Goal: Task Accomplishment & Management: Manage account settings

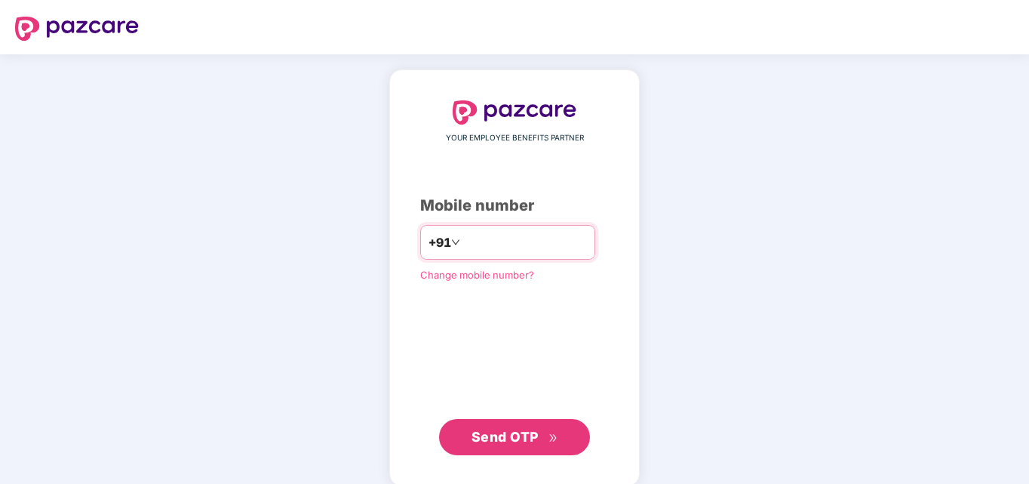
click at [484, 248] on input "number" at bounding box center [525, 242] width 124 height 24
type input "**********"
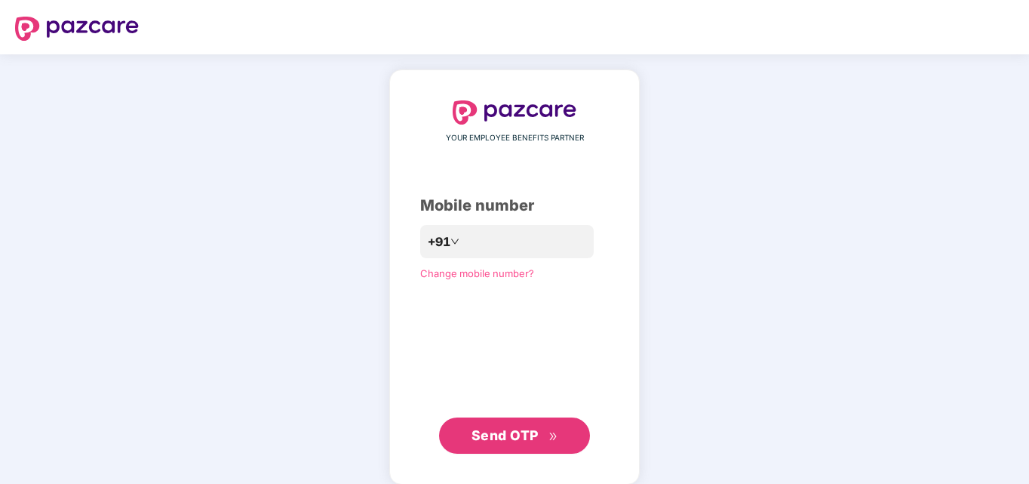
click at [512, 435] on span "Send OTP" at bounding box center [505, 435] width 67 height 16
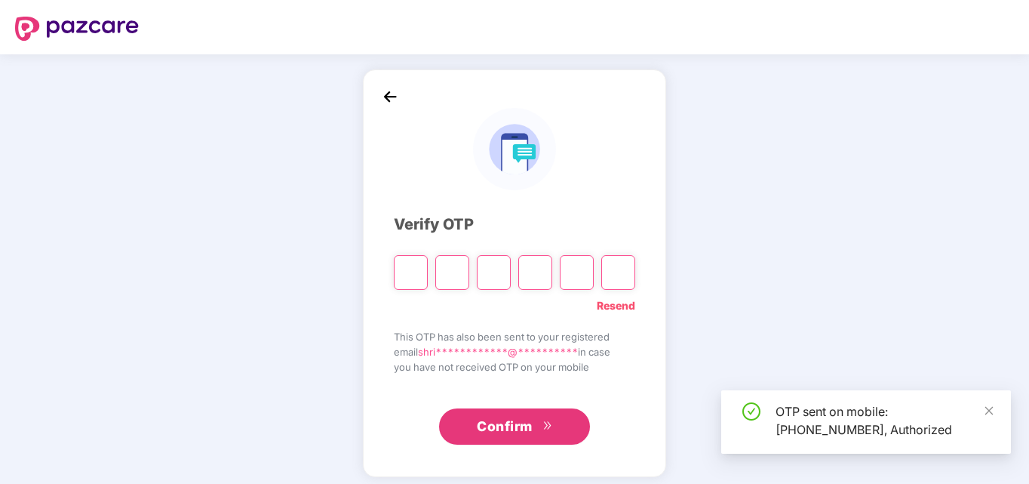
type input "*"
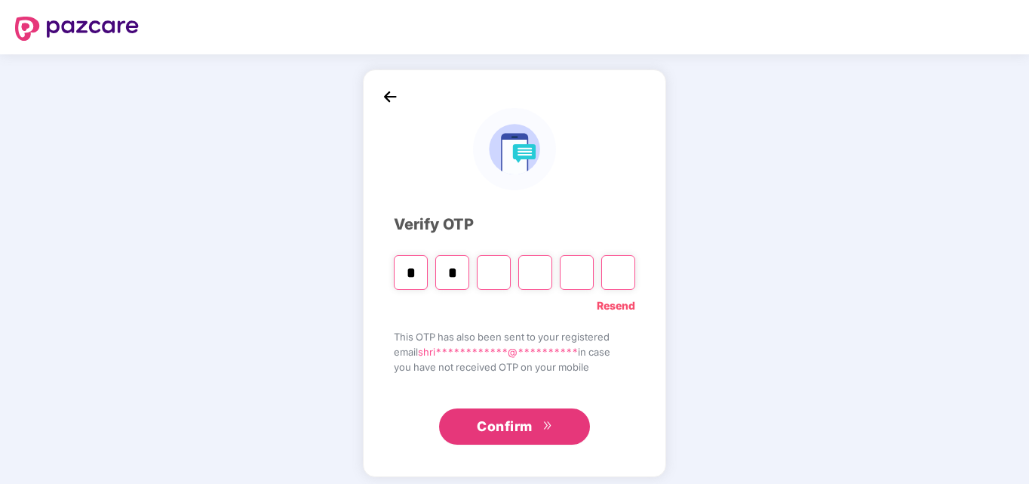
type input "*"
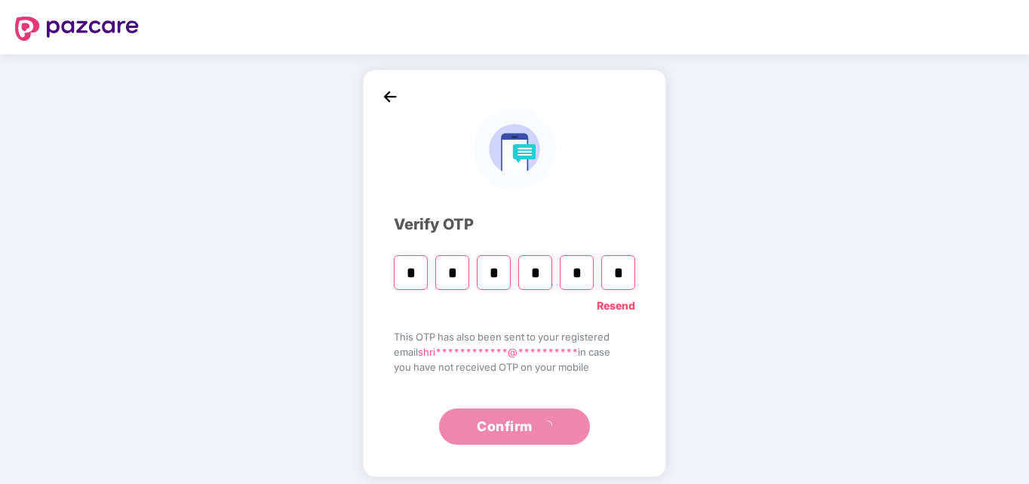
type input "*"
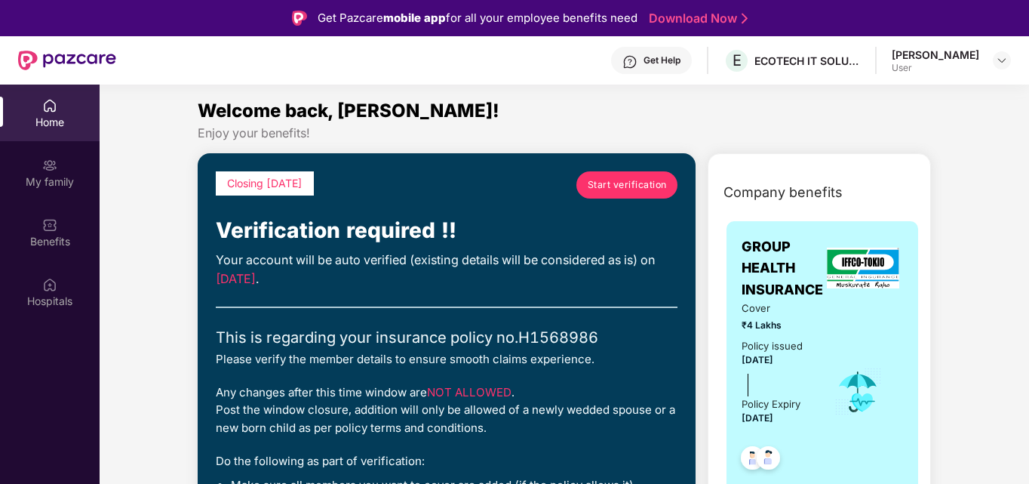
click at [640, 187] on span "Start verification" at bounding box center [627, 184] width 79 height 14
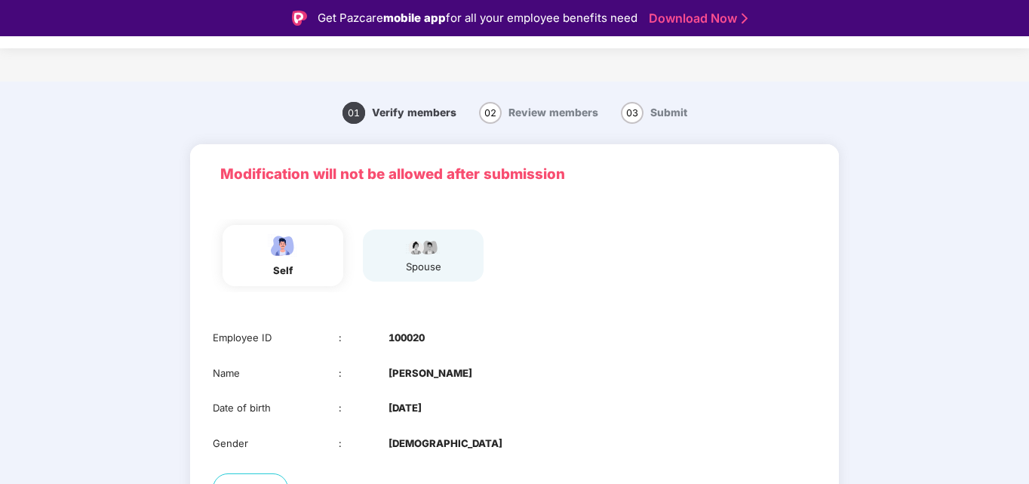
click at [285, 266] on div "self" at bounding box center [283, 271] width 38 height 16
click at [611, 313] on div "self spouse" at bounding box center [514, 259] width 649 height 111
click at [431, 229] on div "spouse" at bounding box center [423, 255] width 121 height 53
click at [431, 251] on img at bounding box center [424, 246] width 38 height 18
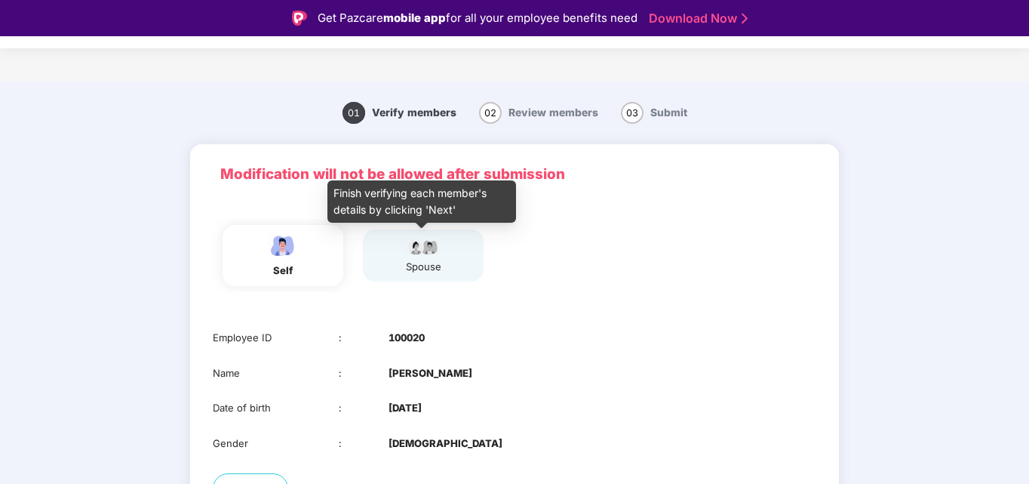
click at [431, 251] on img at bounding box center [424, 246] width 38 height 18
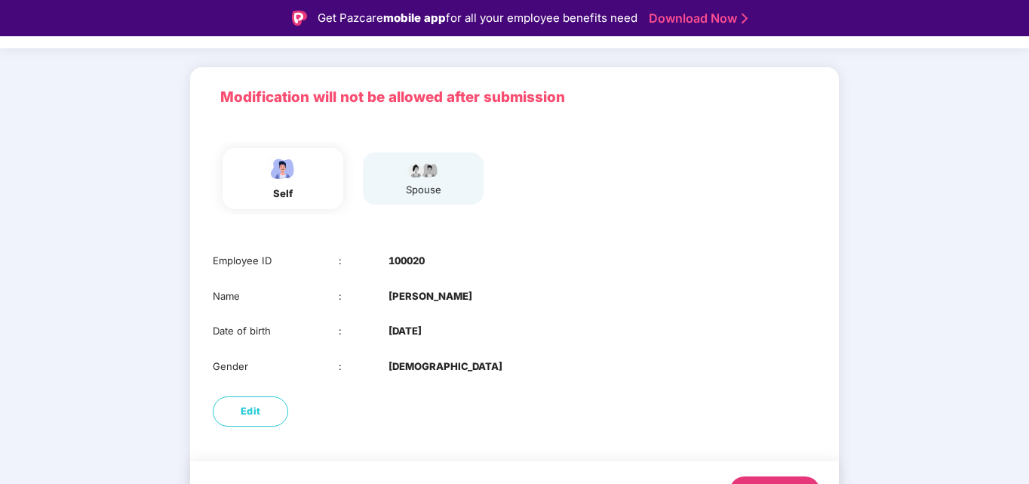
scroll to position [113, 0]
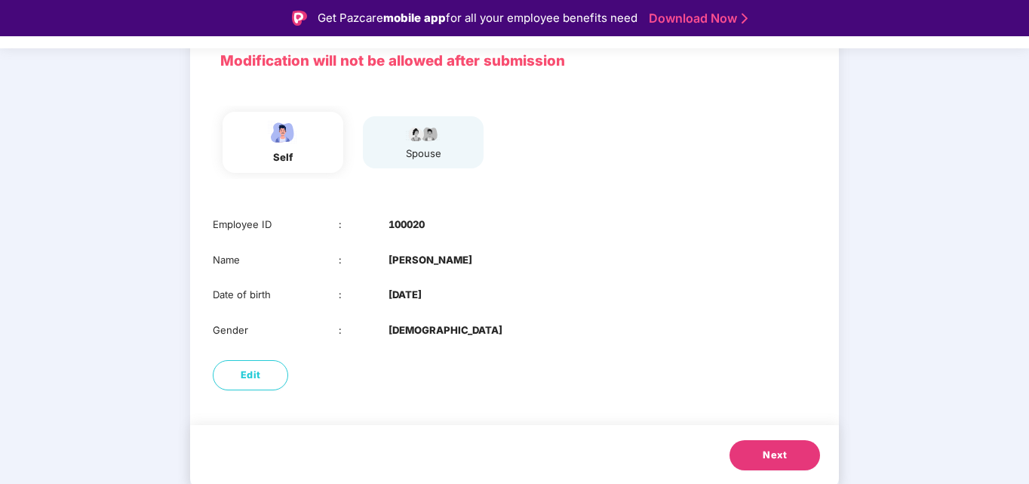
click at [785, 457] on button "Next" at bounding box center [775, 455] width 91 height 30
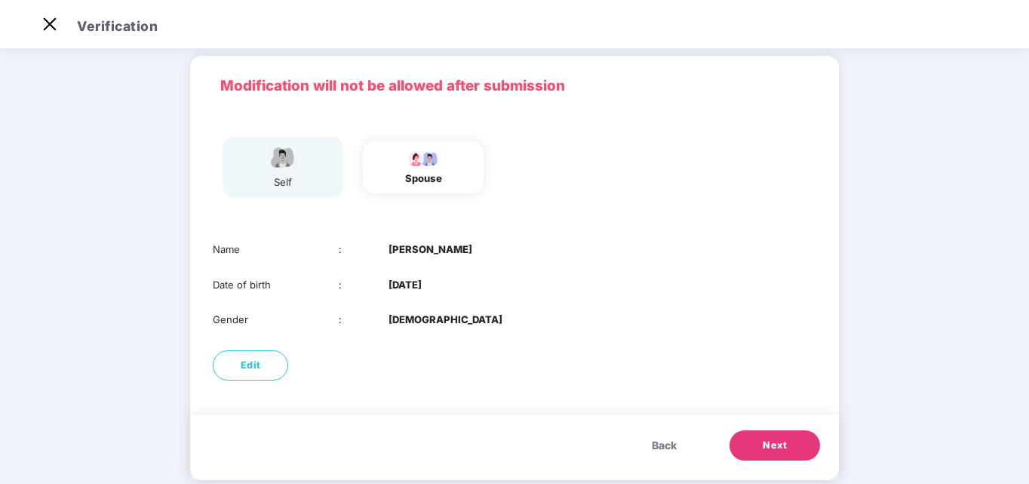
scroll to position [75, 0]
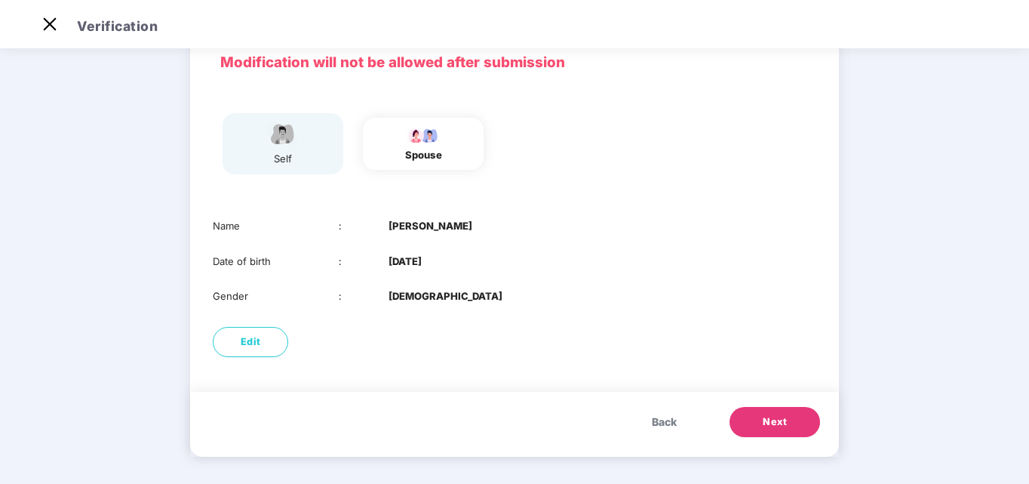
click at [758, 427] on button "Next" at bounding box center [775, 422] width 91 height 30
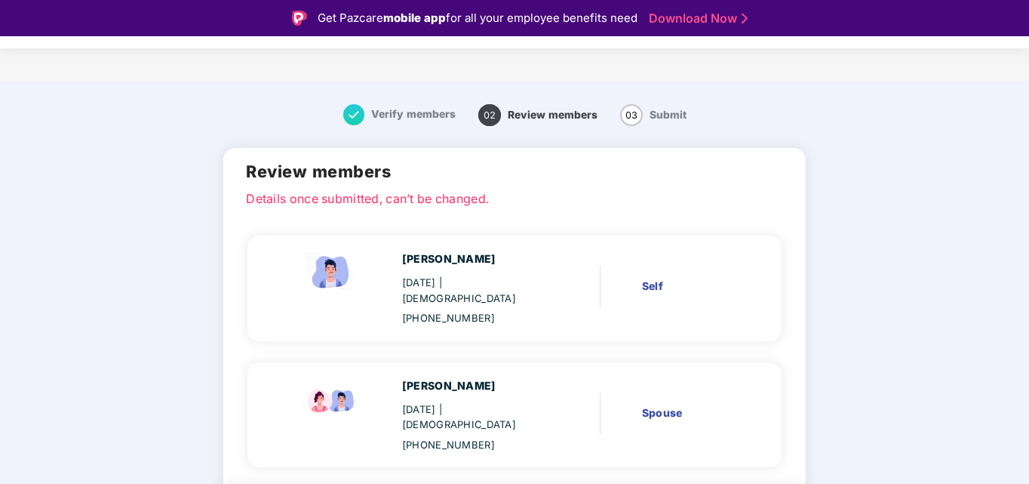
scroll to position [61, 0]
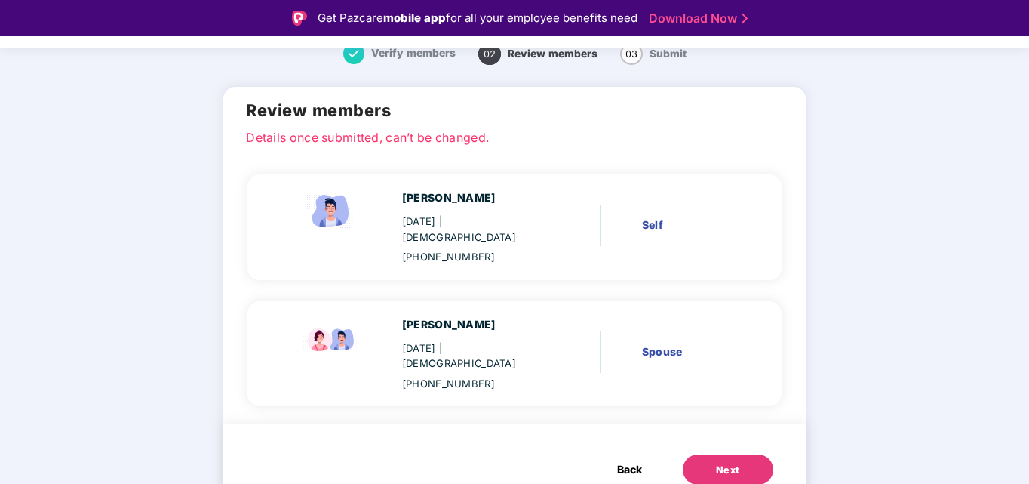
drag, startPoint x: 471, startPoint y: 349, endPoint x: 380, endPoint y: 346, distance: 91.3
click at [380, 346] on div "[PERSON_NAME] [DATE] | [DEMOGRAPHIC_DATA] [PHONE_NUMBER]" at bounding box center [423, 353] width 286 height 75
click at [410, 377] on div "[PERSON_NAME] [DATE] | [DEMOGRAPHIC_DATA] [PHONE_NUMBER] Spouse" at bounding box center [515, 354] width 534 height 106
drag, startPoint x: 405, startPoint y: 350, endPoint x: 468, endPoint y: 356, distance: 62.9
click at [468, 356] on div "[DATE] | [DEMOGRAPHIC_DATA]" at bounding box center [473, 355] width 143 height 31
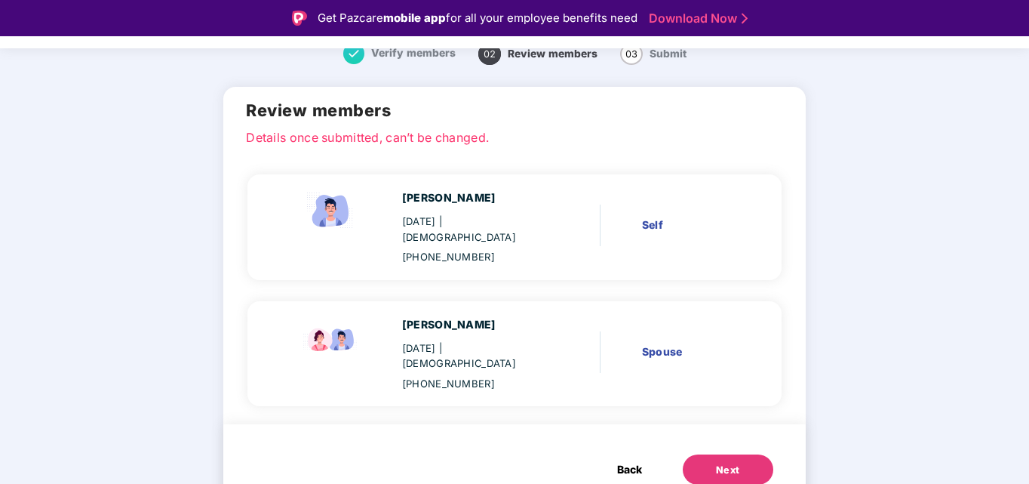
click at [706, 457] on button "Next" at bounding box center [728, 469] width 91 height 30
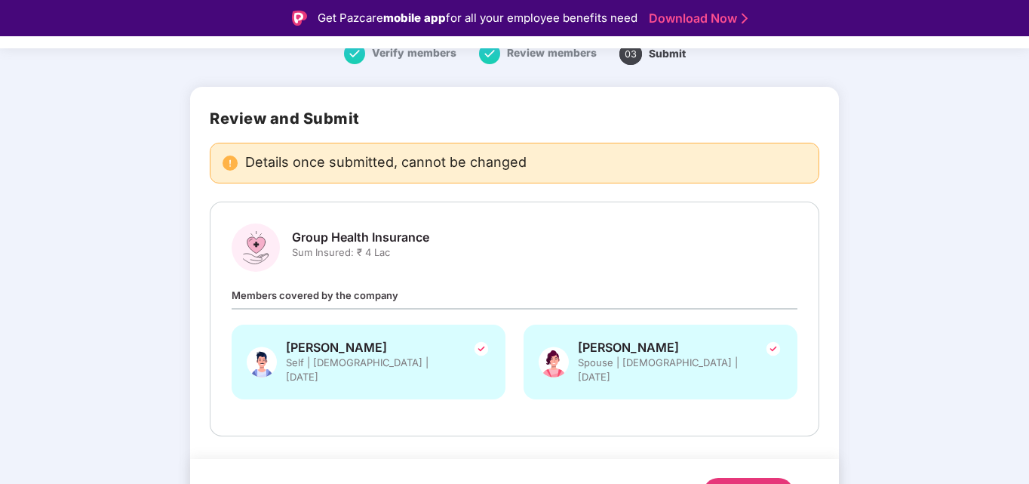
click at [355, 277] on div "Group Health Insurance Sum Insured: ₹ 4 Lac Members covered by the company [PER…" at bounding box center [515, 318] width 566 height 191
click at [365, 254] on span "Sum Insured: ₹ 4 Lac" at bounding box center [360, 252] width 137 height 14
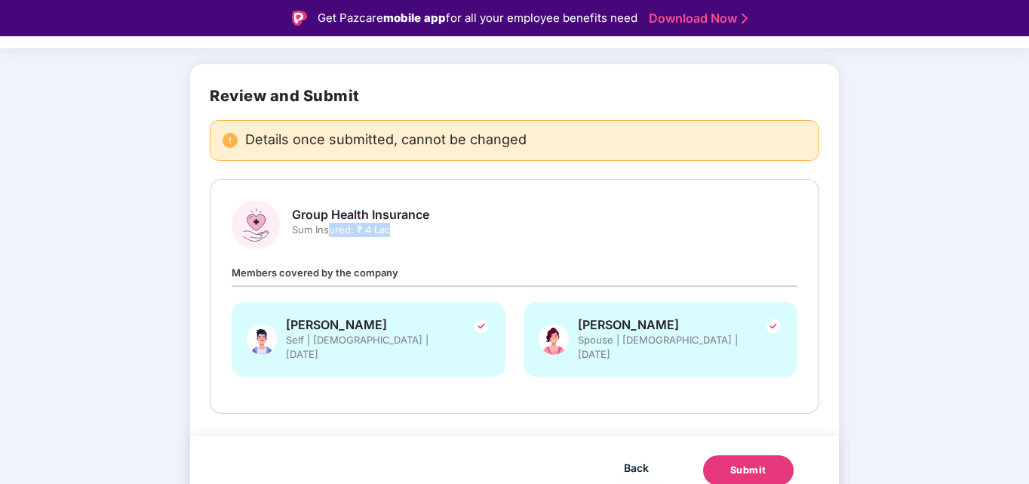
drag, startPoint x: 330, startPoint y: 223, endPoint x: 467, endPoint y: 235, distance: 137.8
click at [467, 235] on div "Group Health Insurance Sum Insured: ₹ 4 Lac" at bounding box center [515, 225] width 566 height 48
click at [318, 361] on div "[PERSON_NAME] Self | [DEMOGRAPHIC_DATA] | [DATE]" at bounding box center [369, 339] width 274 height 75
click at [414, 344] on span "Self | [DEMOGRAPHIC_DATA] | [DATE]" at bounding box center [369, 347] width 166 height 29
click at [748, 457] on div "Submit" at bounding box center [749, 470] width 36 height 15
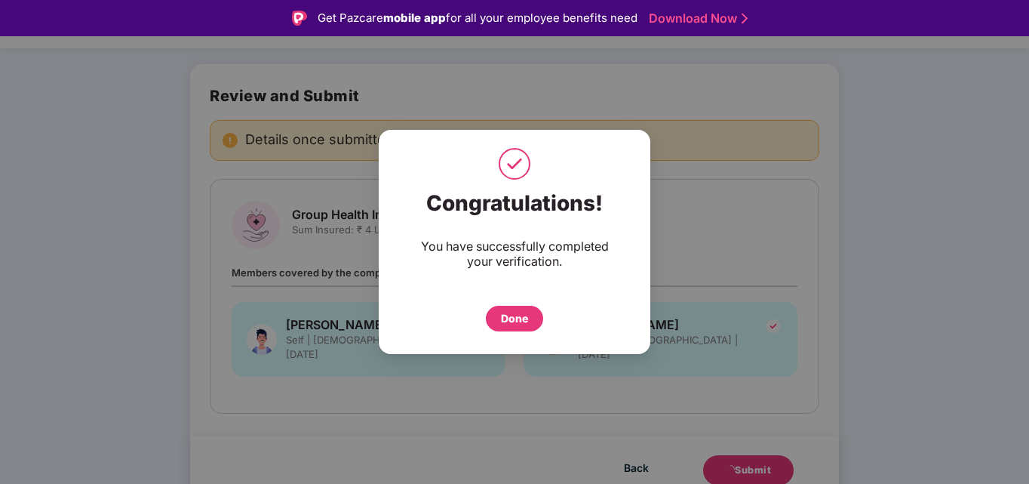
click at [536, 322] on div "Done" at bounding box center [514, 319] width 57 height 26
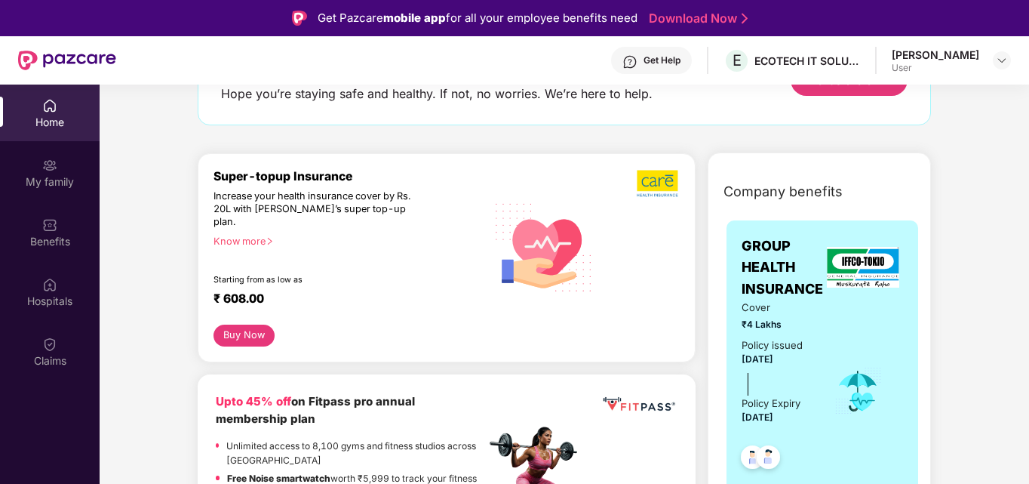
scroll to position [151, 0]
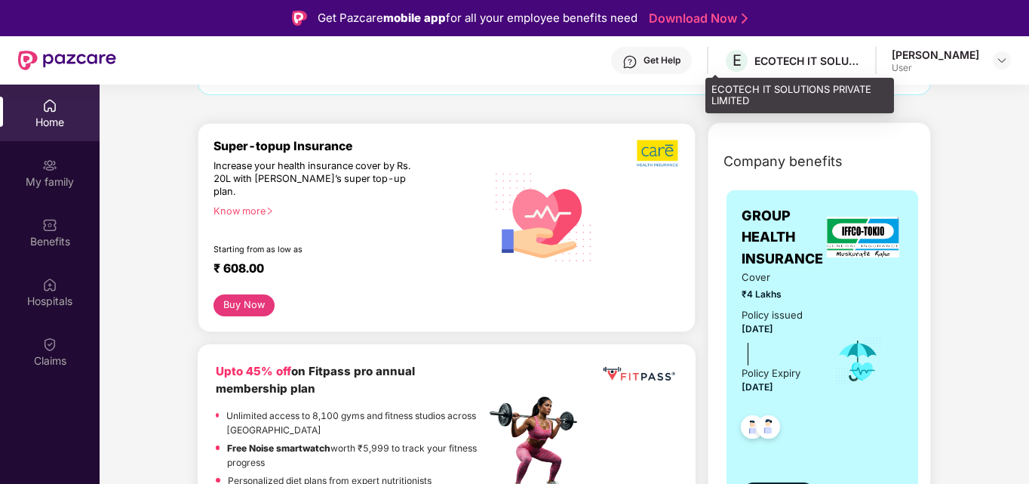
click at [761, 70] on div "E ECOTECH IT SOLUTIONS PRIVATE LIMITED" at bounding box center [792, 61] width 137 height 26
click at [793, 54] on div "ECOTECH IT SOLUTIONS PRIVATE LIMITED" at bounding box center [808, 61] width 106 height 14
drag, startPoint x: 817, startPoint y: 62, endPoint x: 839, endPoint y: 64, distance: 22.0
click at [818, 62] on div "ECOTECH IT SOLUTIONS PRIVATE LIMITED" at bounding box center [808, 61] width 106 height 14
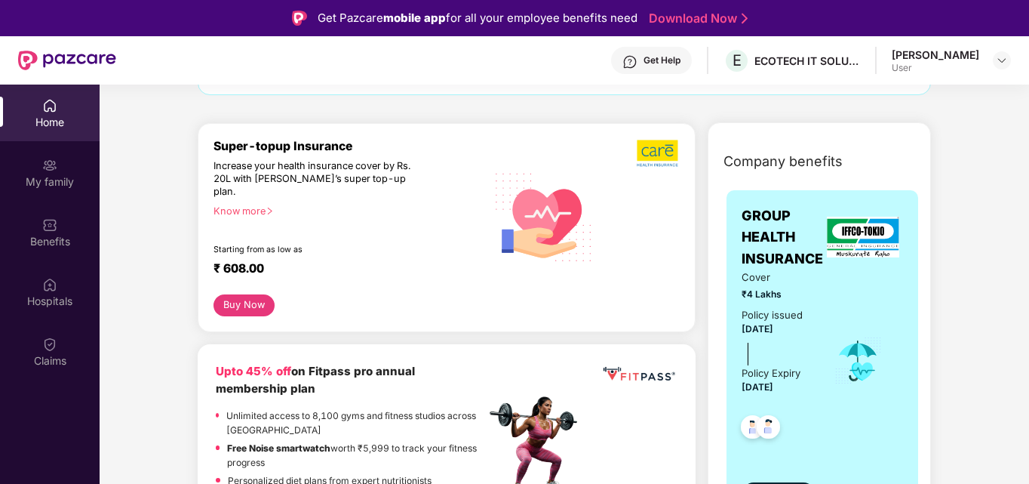
click at [971, 63] on div "User" at bounding box center [936, 68] width 88 height 12
click at [988, 63] on div "[PERSON_NAME] User" at bounding box center [951, 61] width 119 height 26
click at [1003, 62] on img at bounding box center [1002, 60] width 12 height 12
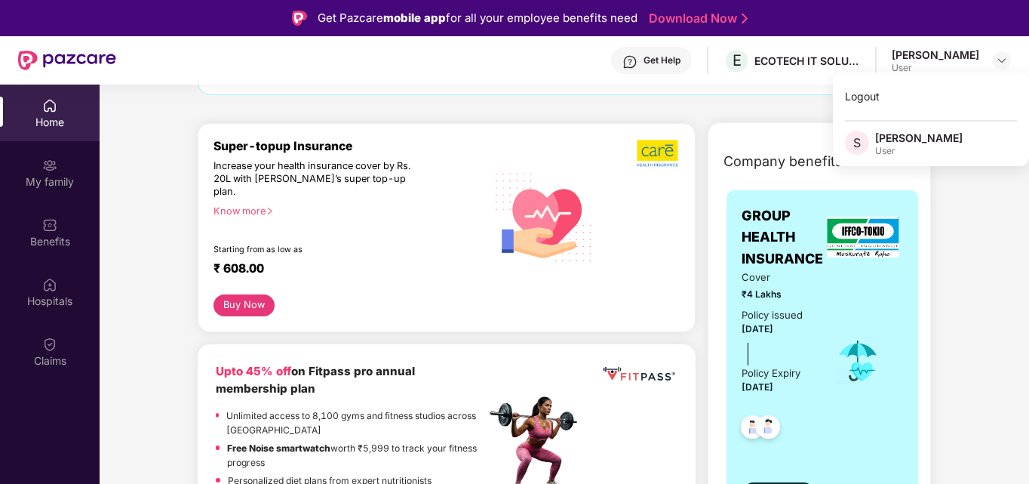
click at [502, 294] on div "Buy Now" at bounding box center [447, 305] width 466 height 22
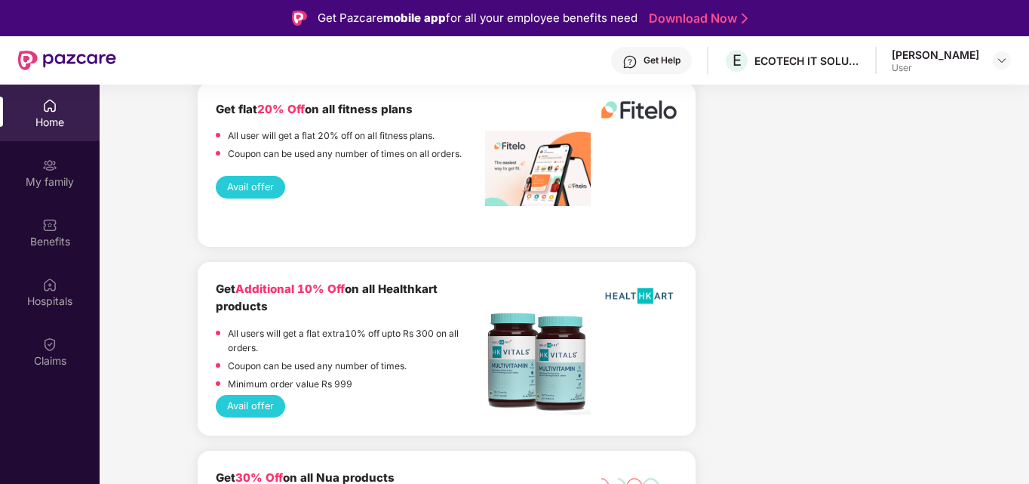
scroll to position [2189, 0]
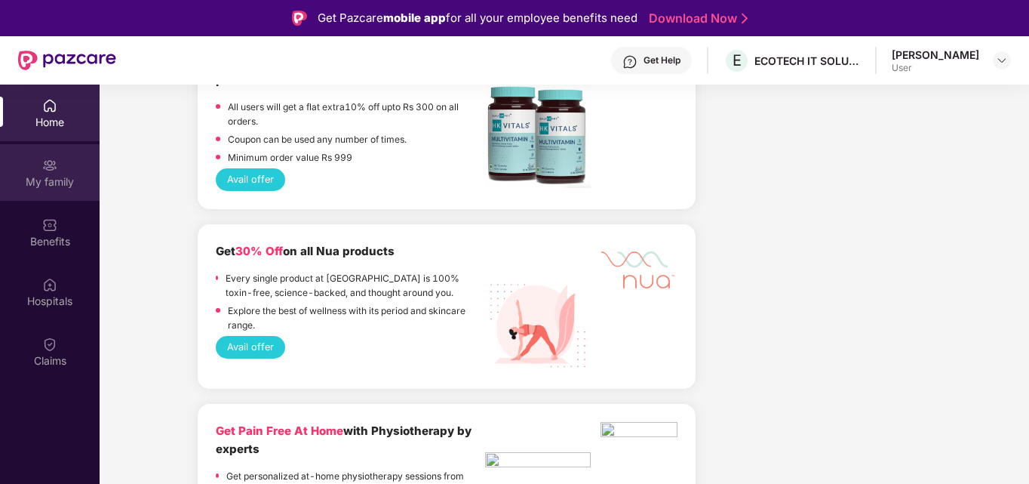
click at [68, 179] on div "My family" at bounding box center [50, 181] width 100 height 15
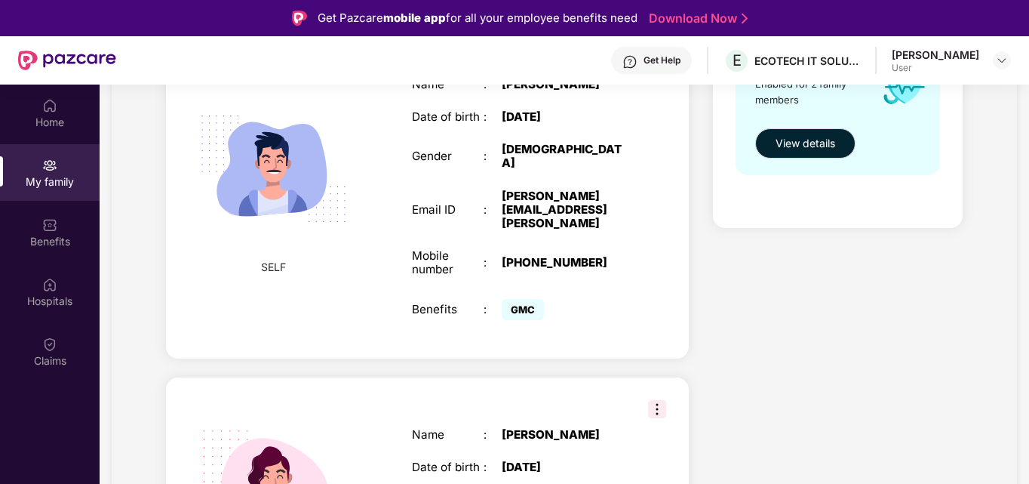
scroll to position [184, 0]
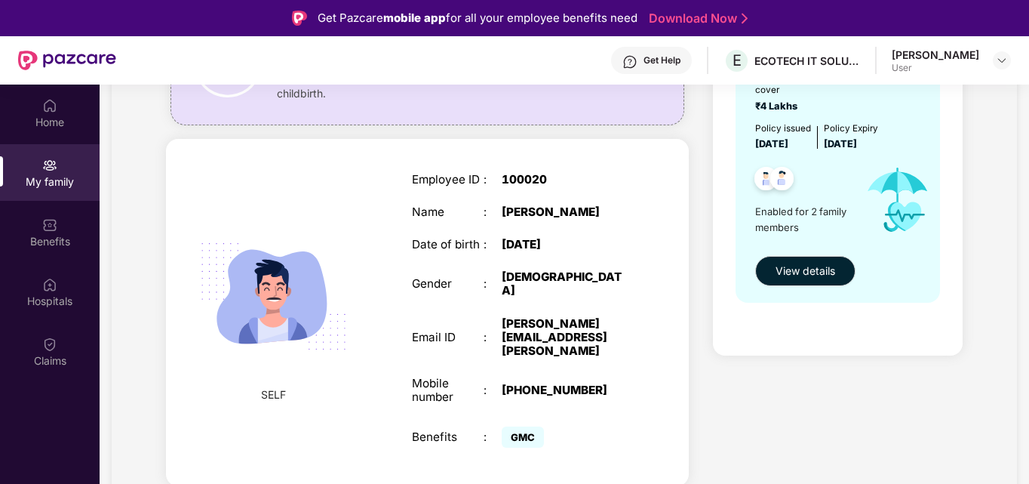
click at [284, 386] on span "SELF" at bounding box center [273, 394] width 25 height 17
click at [276, 310] on img at bounding box center [273, 296] width 180 height 180
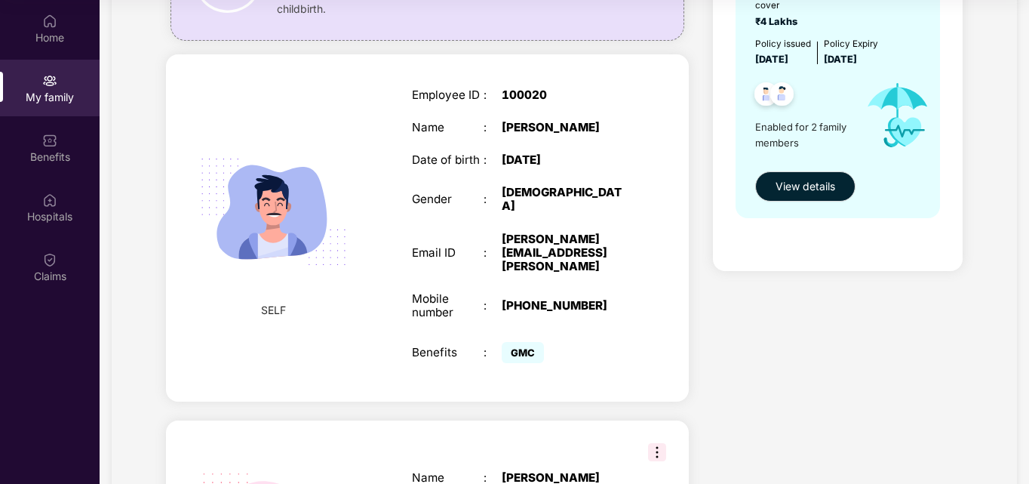
scroll to position [0, 0]
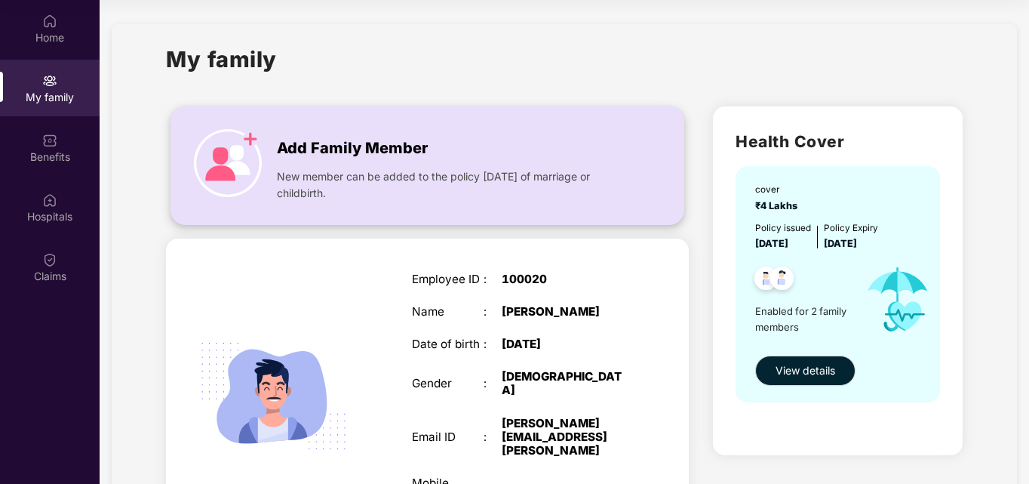
click at [373, 173] on span "New member can be added to the policy [DATE] of marriage or childbirth." at bounding box center [452, 184] width 350 height 33
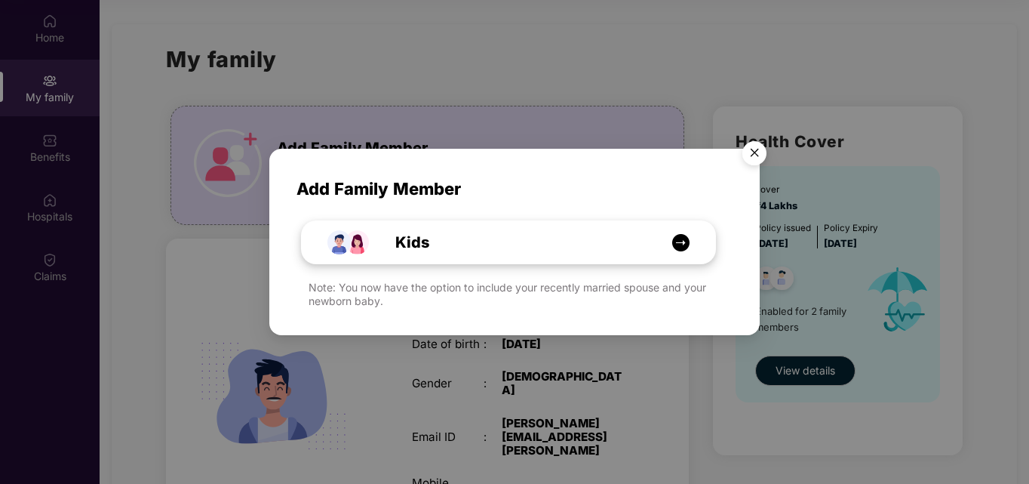
click at [417, 255] on div "Kids" at bounding box center [509, 242] width 414 height 42
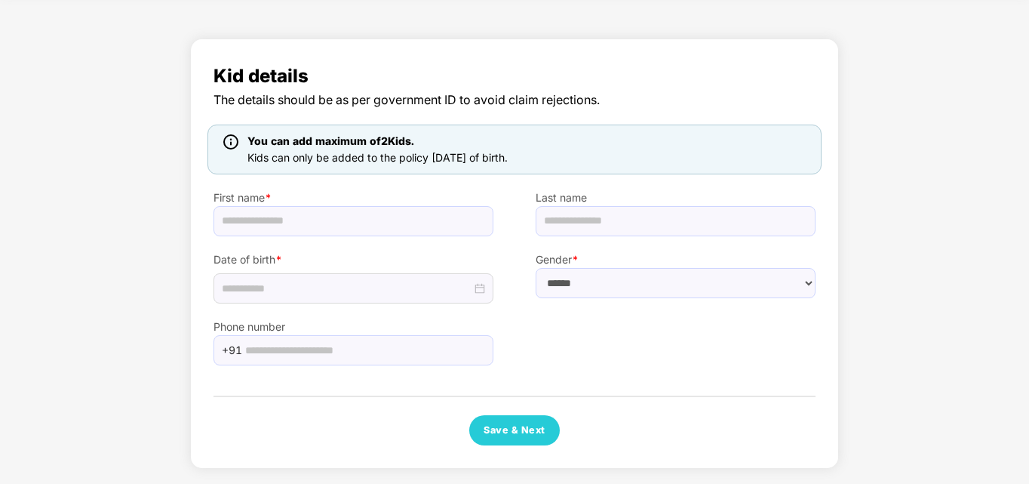
scroll to position [61, 0]
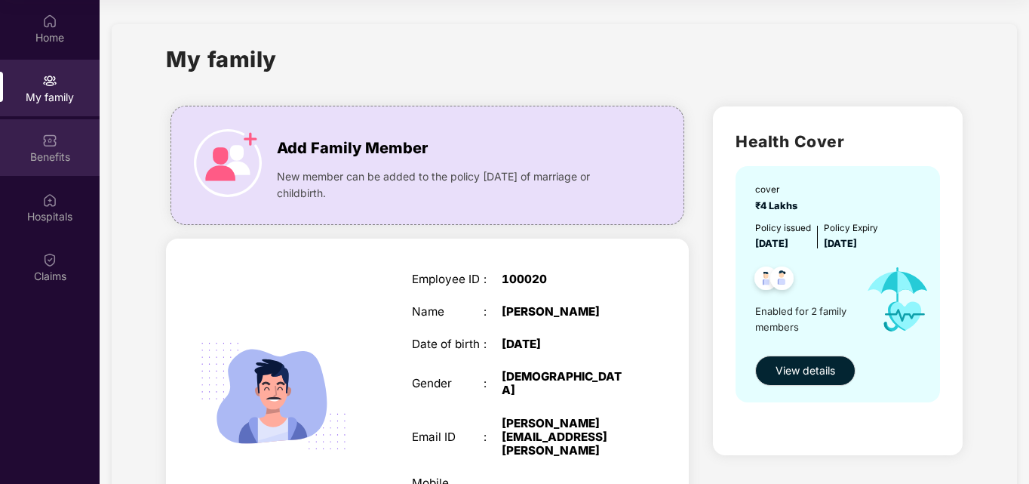
click at [45, 157] on div "Benefits" at bounding box center [50, 156] width 100 height 15
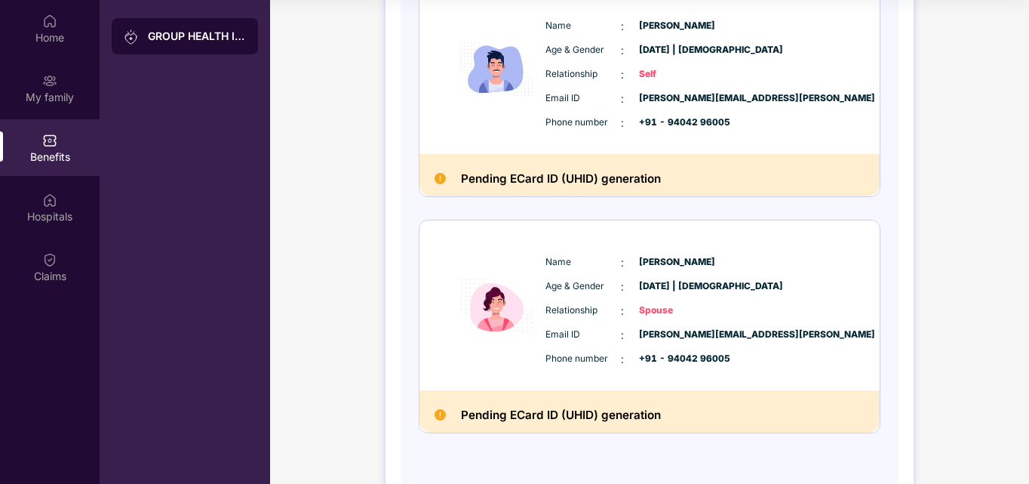
scroll to position [281, 0]
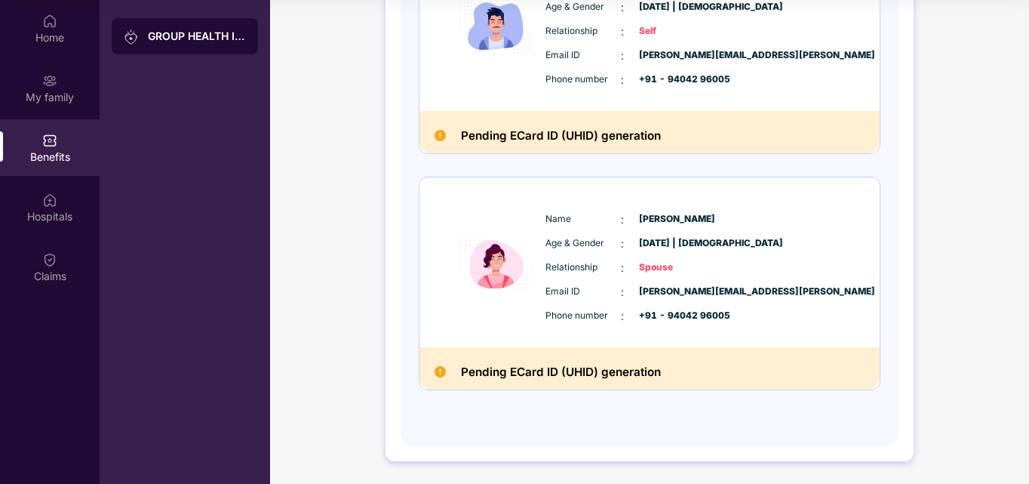
click at [478, 377] on h2 "Pending ECard ID (UHID) generation" at bounding box center [561, 372] width 200 height 20
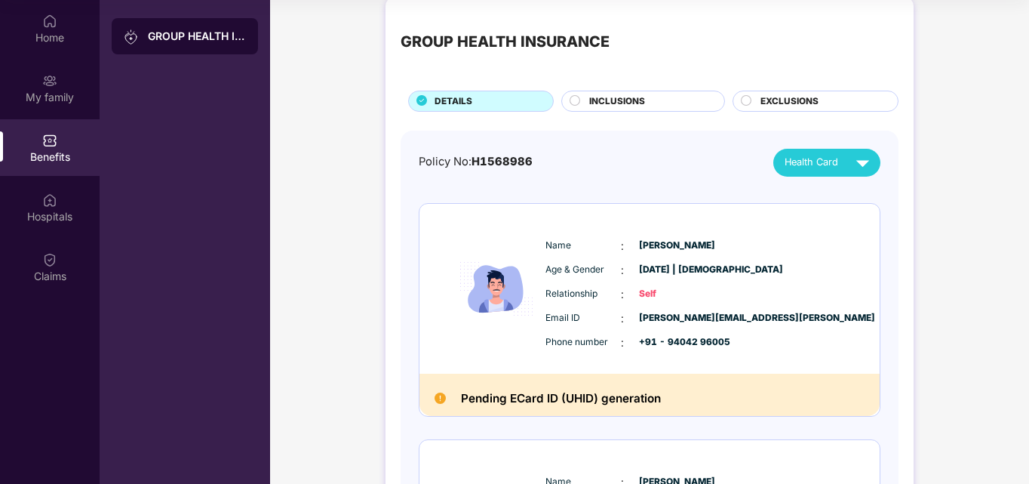
scroll to position [0, 0]
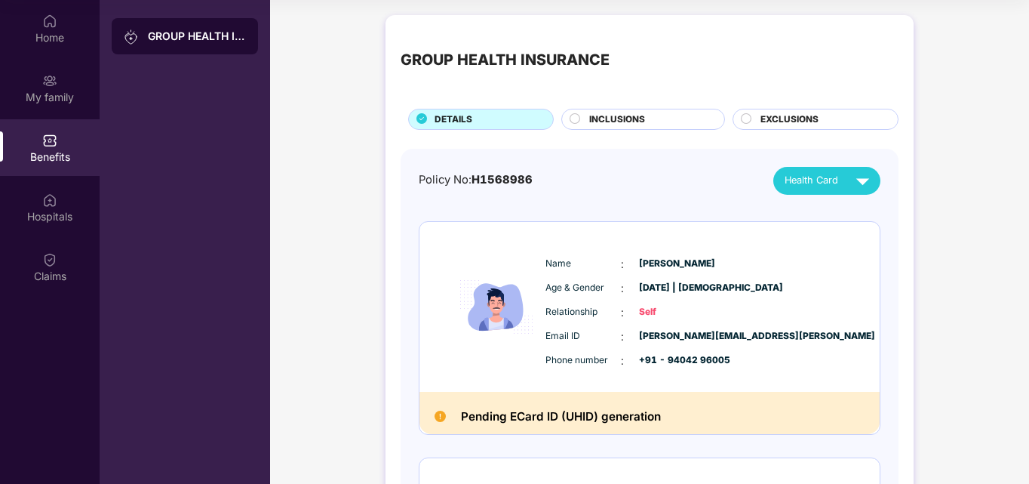
click at [669, 122] on div "INCLUSIONS" at bounding box center [649, 120] width 135 height 17
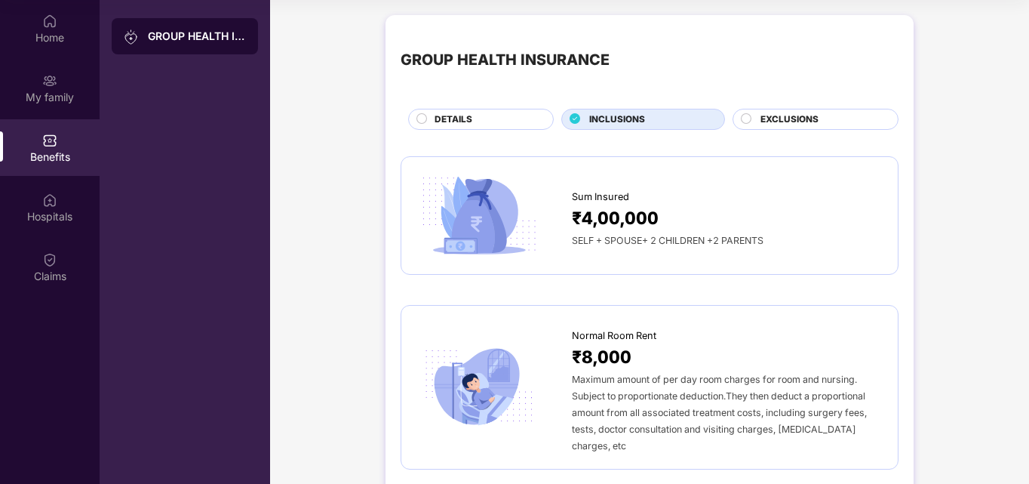
click at [860, 117] on div "EXCLUSIONS" at bounding box center [821, 120] width 137 height 17
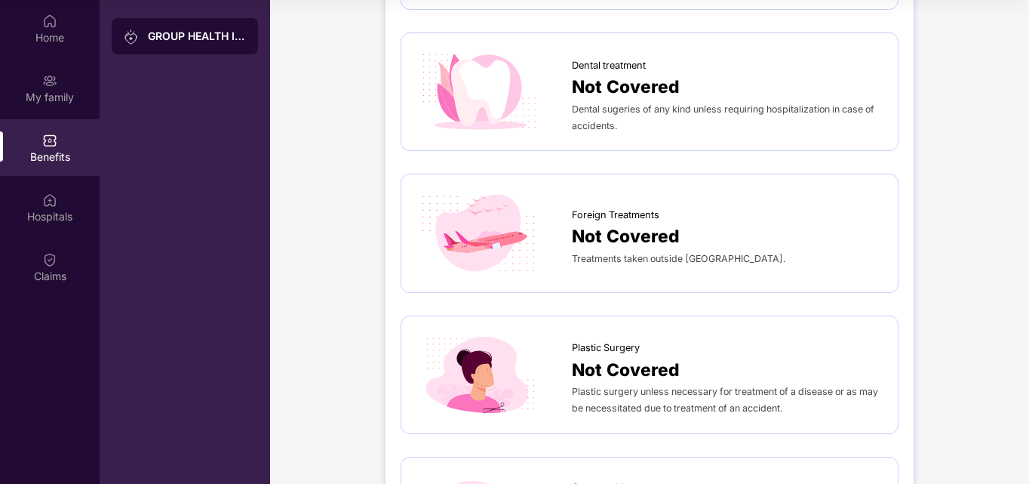
scroll to position [1137, 0]
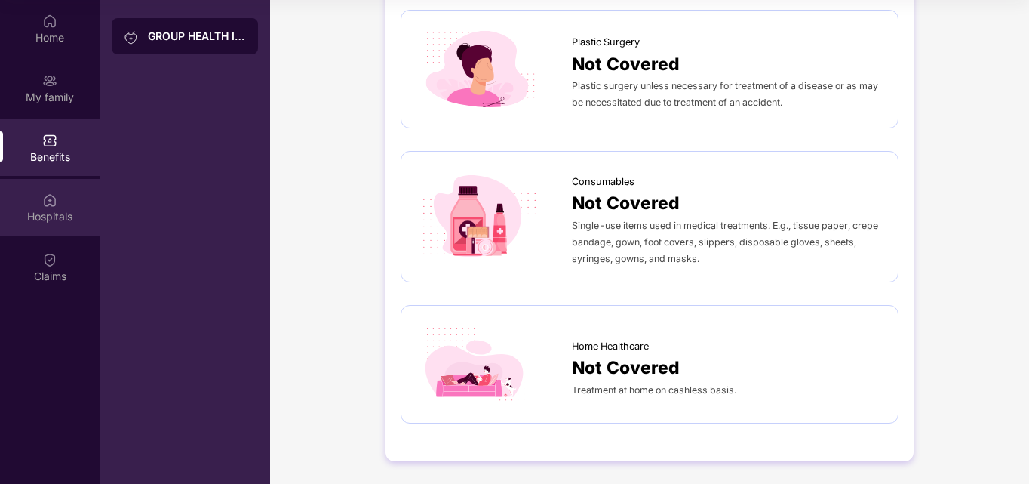
click at [63, 190] on div "Hospitals" at bounding box center [50, 207] width 100 height 57
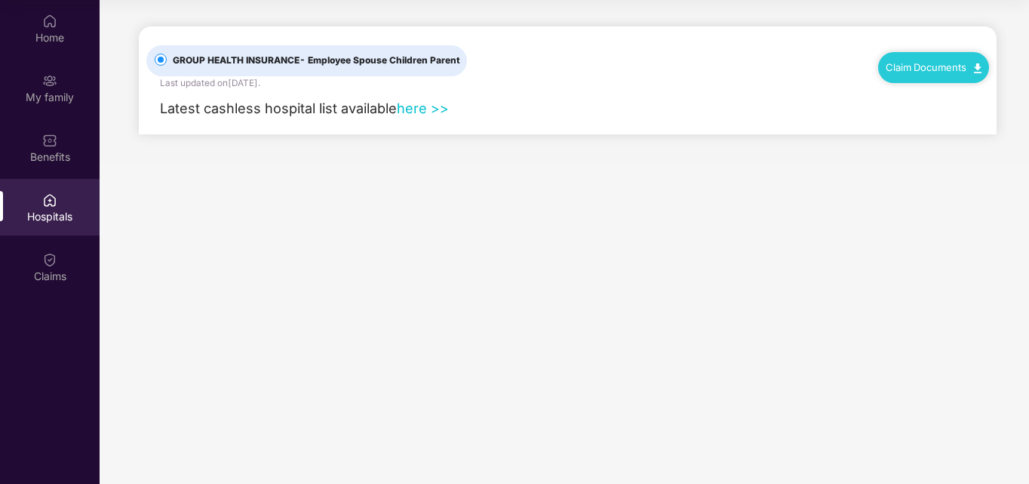
click at [421, 111] on link "here >>" at bounding box center [423, 108] width 52 height 17
click at [49, 266] on img at bounding box center [49, 259] width 15 height 15
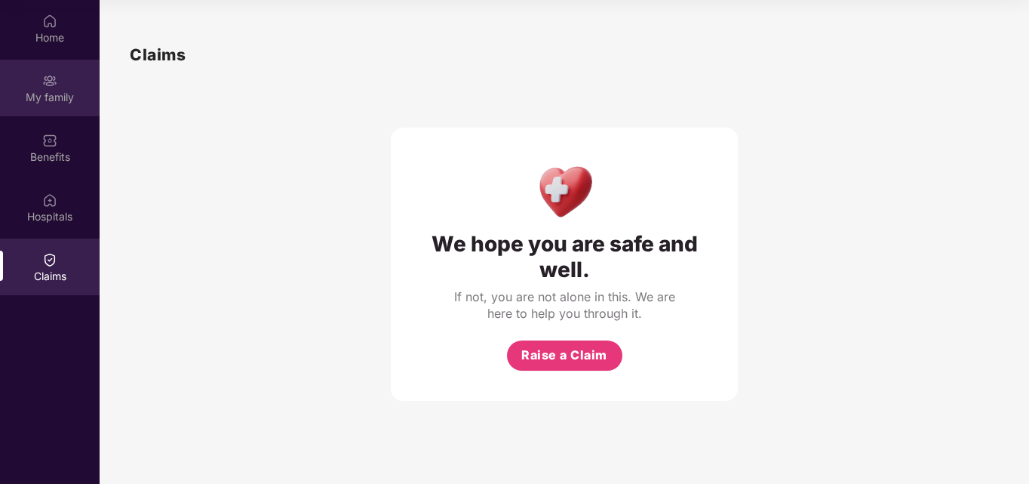
click at [48, 92] on div "My family" at bounding box center [50, 97] width 100 height 15
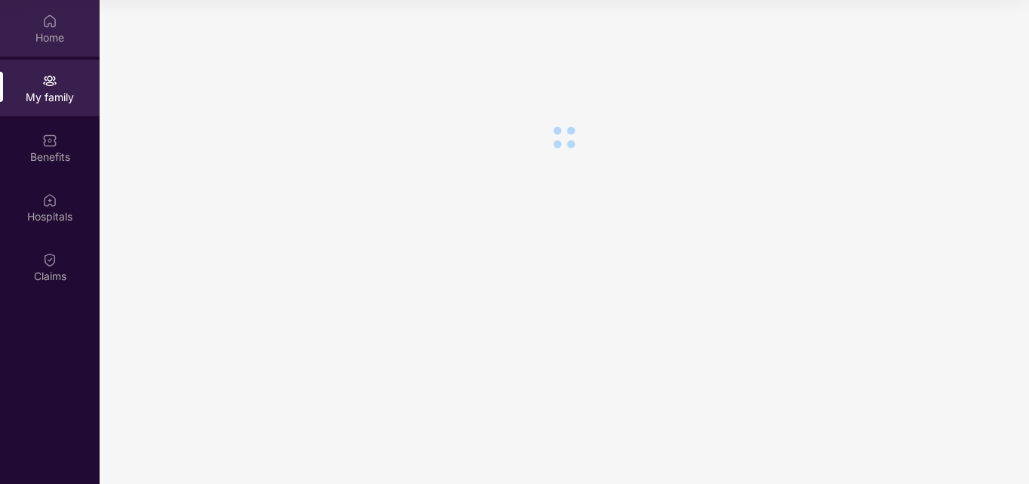
click at [42, 35] on div "Home" at bounding box center [50, 37] width 100 height 15
